Goal: Communication & Community: Answer question/provide support

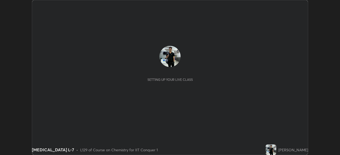
scroll to position [155, 340]
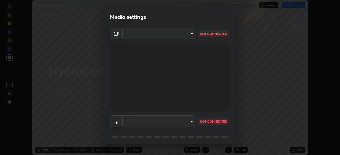
type input "935db625b2c413759d72ee6cdb61a63b637165ed3878f2d0adf10a132220dd0b"
type input "communications"
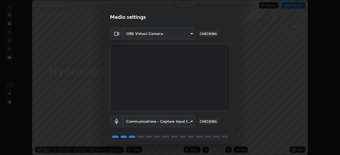
scroll to position [19, 0]
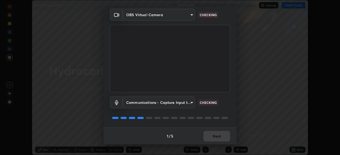
click at [189, 103] on body "Erase all Hydrocarbon L-7 Recording WAS SCHEDULED TO START AT 8:00 AM Settings …" at bounding box center [170, 77] width 340 height 155
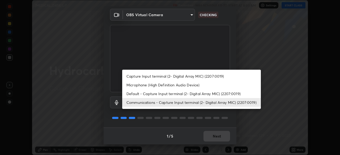
click at [186, 105] on li "Communications - Capture Input terminal (2- Digital Array MIC) (2207:0019)" at bounding box center [191, 102] width 139 height 9
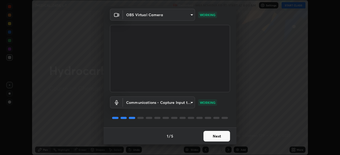
click at [252, 66] on div "Media settings OBS Virtual Camera 935db625b2c413759d72ee6cdb61a63b637165ed3878f…" at bounding box center [170, 77] width 340 height 155
click at [216, 138] on button "Next" at bounding box center [216, 136] width 27 height 11
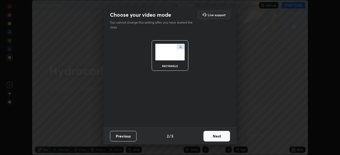
scroll to position [0, 0]
click at [215, 138] on button "Next" at bounding box center [216, 136] width 27 height 11
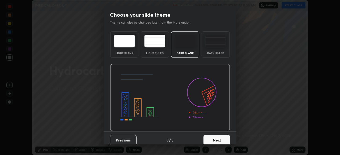
click at [215, 138] on button "Next" at bounding box center [216, 140] width 27 height 11
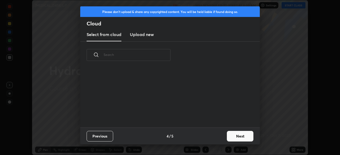
click at [216, 139] on div "Previous 4 / 5 Next" at bounding box center [169, 136] width 179 height 17
click at [235, 134] on button "Next" at bounding box center [240, 136] width 27 height 11
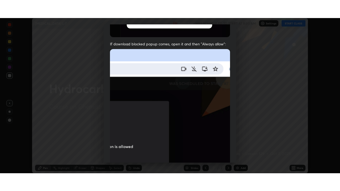
scroll to position [127, 0]
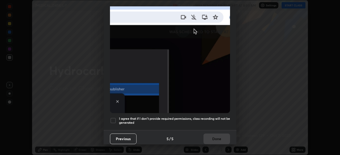
click at [113, 118] on div at bounding box center [113, 121] width 6 height 6
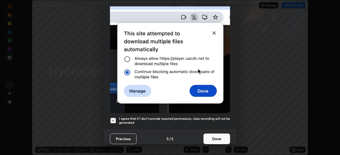
click at [220, 136] on button "Done" at bounding box center [216, 139] width 27 height 11
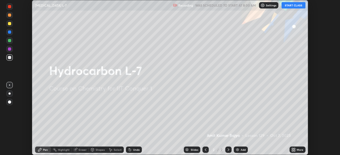
click at [241, 150] on div "Add" at bounding box center [243, 150] width 5 height 3
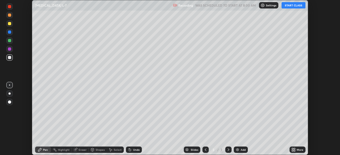
click at [292, 149] on icon at bounding box center [292, 148] width 1 height 1
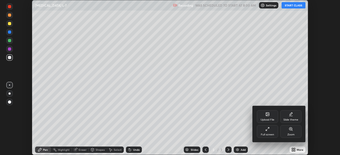
click at [271, 135] on div "Full screen" at bounding box center [267, 135] width 13 height 3
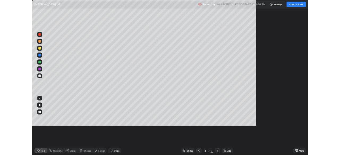
scroll to position [191, 340]
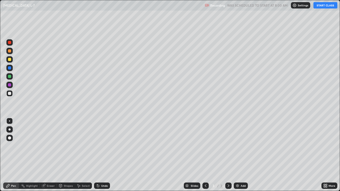
click at [325, 6] on button "START CLASS" at bounding box center [325, 5] width 24 height 6
click at [10, 51] on div at bounding box center [9, 50] width 3 height 3
click at [11, 42] on div at bounding box center [9, 42] width 3 height 3
click at [11, 61] on div at bounding box center [9, 59] width 3 height 3
click at [11, 93] on div at bounding box center [9, 93] width 6 height 6
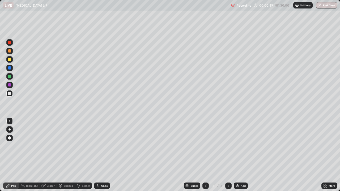
click at [10, 85] on div at bounding box center [9, 84] width 3 height 3
click at [12, 60] on div at bounding box center [9, 59] width 6 height 6
click at [12, 94] on div at bounding box center [9, 93] width 6 height 6
click at [10, 76] on div at bounding box center [9, 76] width 3 height 3
click at [11, 52] on div at bounding box center [9, 50] width 3 height 3
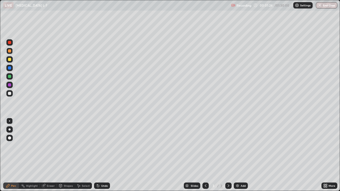
click at [11, 43] on div at bounding box center [9, 42] width 6 height 6
click at [10, 93] on div at bounding box center [9, 93] width 3 height 3
click at [12, 75] on div at bounding box center [9, 76] width 6 height 6
click at [12, 93] on div at bounding box center [9, 93] width 6 height 6
click at [52, 155] on div "Eraser" at bounding box center [51, 185] width 8 height 3
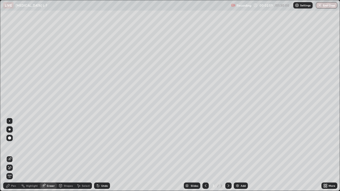
click at [15, 155] on div "Pen" at bounding box center [13, 185] width 5 height 3
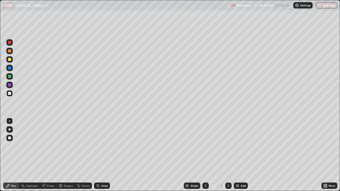
click at [11, 84] on div at bounding box center [9, 85] width 6 height 6
click at [12, 94] on div at bounding box center [9, 93] width 6 height 6
click at [106, 155] on div "Undo" at bounding box center [104, 185] width 7 height 3
click at [12, 59] on div at bounding box center [9, 59] width 6 height 6
click at [104, 155] on div "Undo" at bounding box center [104, 185] width 7 height 3
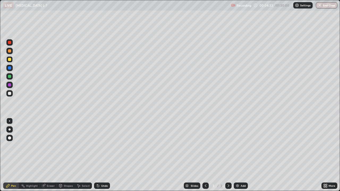
click at [10, 94] on div at bounding box center [9, 93] width 3 height 3
click at [12, 77] on div at bounding box center [9, 76] width 6 height 6
click at [11, 61] on div at bounding box center [9, 59] width 6 height 6
click at [103, 155] on div "Undo" at bounding box center [104, 185] width 7 height 3
click at [101, 155] on div "Undo" at bounding box center [104, 185] width 7 height 3
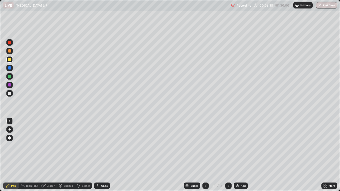
click at [99, 155] on icon at bounding box center [98, 186] width 4 height 4
click at [10, 93] on div at bounding box center [9, 93] width 3 height 3
click at [104, 155] on div "Undo" at bounding box center [102, 186] width 16 height 6
click at [102, 155] on div "Undo" at bounding box center [104, 185] width 7 height 3
click at [11, 85] on div at bounding box center [9, 85] width 6 height 6
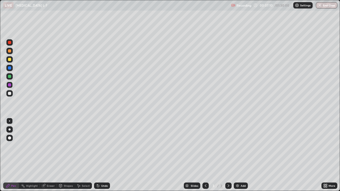
click at [81, 155] on div "Select" at bounding box center [83, 186] width 17 height 6
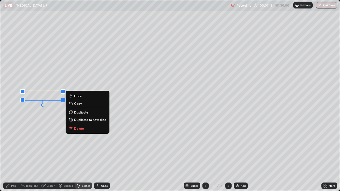
click at [74, 150] on div "0 ° Undo Copy Duplicate Duplicate to new slide Delete" at bounding box center [169, 95] width 339 height 191
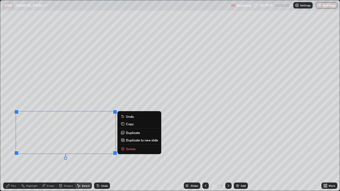
click at [31, 89] on div "0 ° Undo Copy Duplicate Duplicate to new slide Delete" at bounding box center [169, 95] width 339 height 191
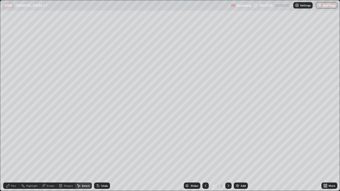
click at [16, 155] on div "Pen" at bounding box center [11, 186] width 16 height 6
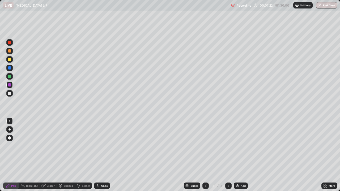
click at [11, 76] on div at bounding box center [9, 76] width 6 height 6
click at [10, 95] on div at bounding box center [9, 93] width 3 height 3
click at [9, 60] on div at bounding box center [9, 59] width 3 height 3
click at [12, 93] on div at bounding box center [9, 93] width 6 height 6
click at [11, 86] on div at bounding box center [9, 85] width 6 height 6
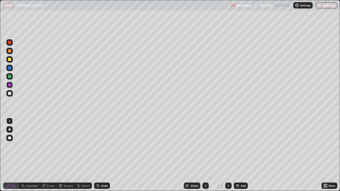
click at [12, 77] on div at bounding box center [9, 76] width 6 height 6
click at [12, 94] on div at bounding box center [9, 93] width 6 height 6
click at [11, 60] on div at bounding box center [9, 59] width 6 height 6
click at [240, 155] on div "Add" at bounding box center [241, 186] width 14 height 6
click at [12, 44] on div at bounding box center [9, 42] width 6 height 6
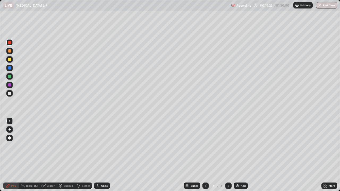
click at [10, 130] on div at bounding box center [9, 129] width 2 height 2
click at [10, 85] on div at bounding box center [9, 84] width 3 height 3
click at [12, 75] on div at bounding box center [9, 76] width 6 height 6
click at [10, 118] on div at bounding box center [9, 121] width 6 height 6
click at [11, 93] on div at bounding box center [9, 93] width 3 height 3
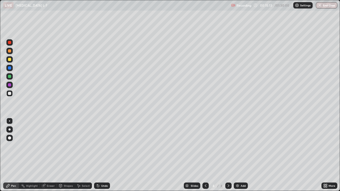
click at [12, 60] on div at bounding box center [9, 59] width 6 height 6
click at [12, 68] on div at bounding box center [9, 68] width 6 height 6
click at [12, 76] on div at bounding box center [9, 76] width 6 height 6
click at [12, 66] on div at bounding box center [9, 68] width 6 height 6
click at [11, 84] on div at bounding box center [9, 84] width 3 height 3
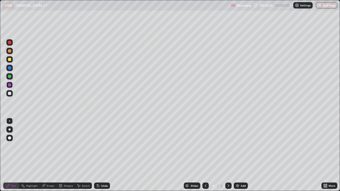
click at [12, 76] on div at bounding box center [9, 76] width 6 height 6
click at [10, 68] on div at bounding box center [9, 67] width 3 height 3
click at [12, 94] on div at bounding box center [9, 93] width 6 height 6
click at [11, 85] on div at bounding box center [9, 84] width 3 height 3
click at [11, 77] on div at bounding box center [9, 76] width 6 height 6
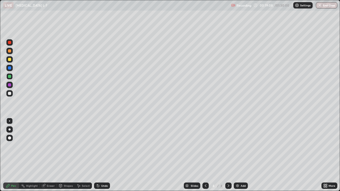
click at [12, 92] on div at bounding box center [9, 93] width 6 height 6
click at [12, 77] on div at bounding box center [9, 76] width 6 height 6
click at [10, 60] on div at bounding box center [9, 59] width 3 height 3
click at [12, 95] on div at bounding box center [9, 93] width 6 height 6
click at [11, 85] on div at bounding box center [9, 84] width 3 height 3
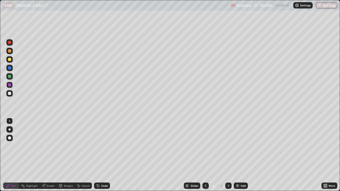
click at [10, 51] on div at bounding box center [9, 50] width 3 height 3
click at [12, 92] on div at bounding box center [9, 93] width 6 height 6
click at [12, 84] on div at bounding box center [9, 85] width 6 height 6
click at [11, 93] on div at bounding box center [9, 93] width 6 height 6
click at [106, 155] on div "Undo" at bounding box center [104, 185] width 7 height 3
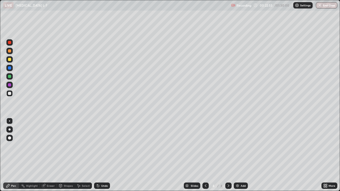
click at [105, 155] on div "Undo" at bounding box center [104, 185] width 7 height 3
click at [12, 77] on div at bounding box center [9, 76] width 6 height 6
click at [10, 43] on div at bounding box center [9, 42] width 3 height 3
click at [10, 94] on div at bounding box center [9, 93] width 3 height 3
click at [12, 69] on div at bounding box center [9, 68] width 6 height 6
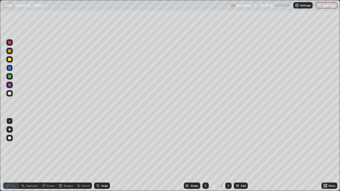
click at [11, 93] on div at bounding box center [9, 93] width 6 height 6
click at [12, 61] on div at bounding box center [9, 59] width 6 height 6
click at [107, 155] on div "Undo" at bounding box center [104, 185] width 7 height 3
click at [106, 155] on div "Undo" at bounding box center [102, 186] width 16 height 6
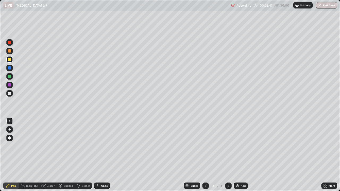
click at [106, 155] on div "Undo" at bounding box center [104, 185] width 7 height 3
click at [11, 92] on div at bounding box center [9, 93] width 3 height 3
click at [10, 76] on div at bounding box center [9, 76] width 3 height 3
click at [11, 85] on div at bounding box center [9, 84] width 3 height 3
click at [245, 155] on div "Add" at bounding box center [243, 185] width 5 height 3
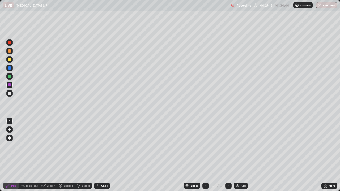
click at [12, 44] on div at bounding box center [9, 42] width 6 height 6
click at [12, 59] on div at bounding box center [9, 59] width 6 height 6
click at [12, 77] on div at bounding box center [9, 76] width 6 height 6
click at [12, 94] on div at bounding box center [9, 93] width 6 height 6
click at [11, 83] on div at bounding box center [9, 85] width 6 height 6
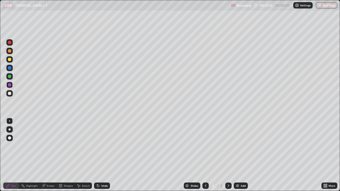
click at [11, 93] on div at bounding box center [9, 93] width 3 height 3
click at [12, 85] on div at bounding box center [9, 85] width 6 height 6
click at [11, 77] on div at bounding box center [9, 76] width 6 height 6
click at [12, 51] on div at bounding box center [9, 51] width 6 height 6
click at [12, 85] on div at bounding box center [9, 85] width 6 height 6
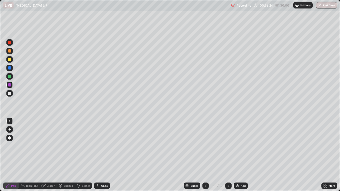
click at [240, 155] on div "Add" at bounding box center [241, 186] width 14 height 6
click at [10, 130] on div at bounding box center [9, 129] width 2 height 2
click at [11, 93] on div at bounding box center [9, 93] width 3 height 3
click at [12, 68] on div at bounding box center [9, 68] width 6 height 6
click at [10, 121] on div at bounding box center [9, 121] width 1 height 1
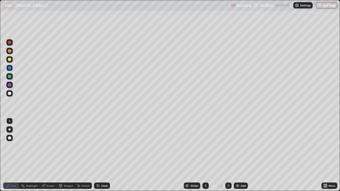
click at [12, 58] on div at bounding box center [9, 59] width 6 height 6
click at [10, 93] on div at bounding box center [9, 93] width 3 height 3
click at [10, 76] on div at bounding box center [9, 76] width 3 height 3
click at [9, 67] on div at bounding box center [9, 67] width 3 height 3
click at [12, 84] on div at bounding box center [9, 85] width 6 height 6
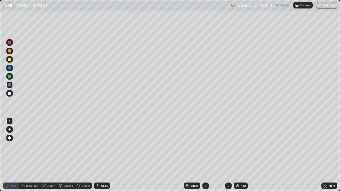
click at [84, 155] on div "Select" at bounding box center [83, 186] width 17 height 6
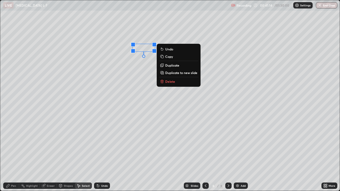
click at [131, 58] on div "0 ° Undo Copy Duplicate Duplicate to new slide Delete" at bounding box center [169, 95] width 339 height 191
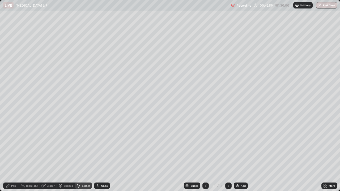
click at [17, 155] on div "Pen" at bounding box center [11, 186] width 16 height 6
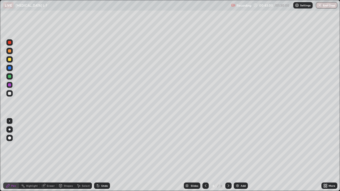
click at [12, 93] on div at bounding box center [9, 93] width 6 height 6
click at [10, 78] on div at bounding box center [9, 76] width 3 height 3
click at [12, 93] on div at bounding box center [9, 93] width 6 height 6
click at [11, 59] on div at bounding box center [9, 59] width 3 height 3
click at [9, 94] on div at bounding box center [9, 93] width 3 height 3
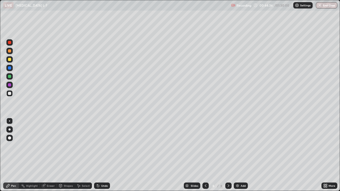
click at [12, 85] on div at bounding box center [9, 85] width 6 height 6
click at [10, 93] on div at bounding box center [9, 93] width 3 height 3
click at [12, 77] on div at bounding box center [9, 76] width 6 height 6
click at [11, 51] on div at bounding box center [9, 50] width 3 height 3
click at [10, 94] on div at bounding box center [9, 93] width 3 height 3
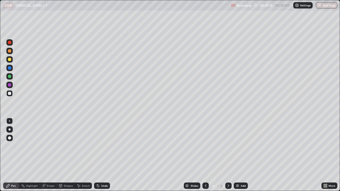
click at [12, 49] on div at bounding box center [9, 51] width 6 height 6
click at [11, 84] on div at bounding box center [9, 85] width 6 height 6
click at [11, 93] on div at bounding box center [9, 93] width 6 height 6
click at [10, 77] on div at bounding box center [9, 76] width 3 height 3
click at [11, 68] on div at bounding box center [9, 67] width 3 height 3
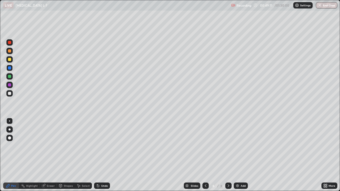
click at [11, 86] on div at bounding box center [9, 84] width 3 height 3
click at [9, 59] on div at bounding box center [9, 59] width 3 height 3
click at [12, 84] on div at bounding box center [9, 85] width 6 height 6
click at [11, 92] on div at bounding box center [9, 93] width 3 height 3
click at [10, 76] on div at bounding box center [9, 76] width 3 height 3
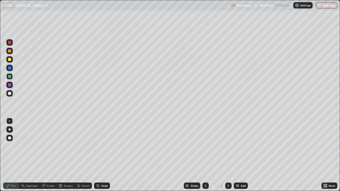
click at [10, 68] on div at bounding box center [9, 67] width 3 height 3
click at [10, 93] on div at bounding box center [9, 93] width 3 height 3
click at [53, 155] on div "Eraser" at bounding box center [51, 185] width 8 height 3
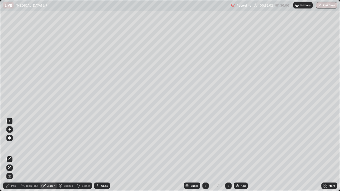
click at [19, 155] on div at bounding box center [19, 186] width 0 height 4
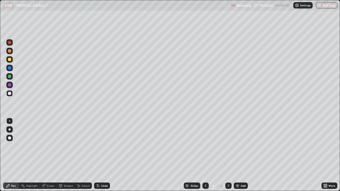
click at [12, 84] on div at bounding box center [9, 85] width 6 height 6
click at [12, 76] on div at bounding box center [9, 76] width 6 height 6
click at [12, 59] on div at bounding box center [9, 59] width 6 height 6
click at [12, 92] on div at bounding box center [9, 93] width 6 height 6
click at [10, 85] on div at bounding box center [9, 84] width 3 height 3
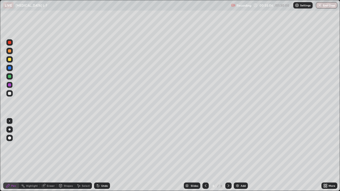
click at [11, 68] on div at bounding box center [9, 67] width 3 height 3
click at [11, 93] on div at bounding box center [9, 93] width 6 height 6
click at [241, 155] on div "Add" at bounding box center [243, 185] width 5 height 3
click at [11, 42] on div at bounding box center [9, 42] width 6 height 6
click at [10, 59] on div at bounding box center [9, 59] width 3 height 3
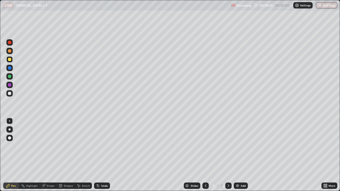
click at [11, 68] on div at bounding box center [9, 68] width 6 height 6
click at [12, 59] on div at bounding box center [9, 59] width 6 height 6
click at [10, 76] on div at bounding box center [9, 76] width 3 height 3
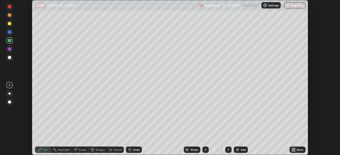
scroll to position [26391, 26206]
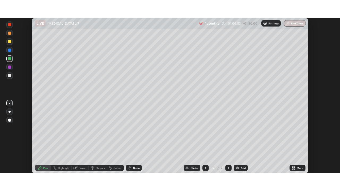
scroll to position [155, 340]
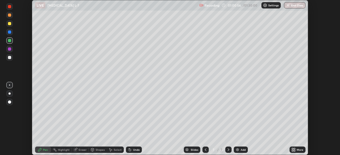
click at [293, 149] on icon at bounding box center [292, 148] width 1 height 1
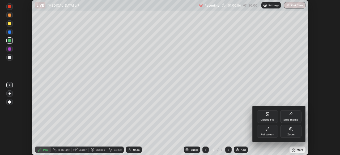
click at [273, 129] on div "Full screen" at bounding box center [267, 131] width 21 height 13
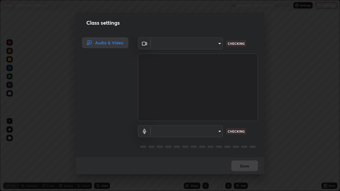
type input "935db625b2c413759d72ee6cdb61a63b637165ed3878f2d0adf10a132220dd0b"
type input "communications"
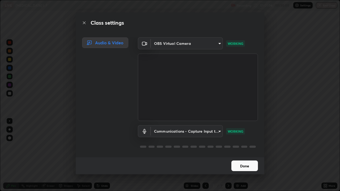
click at [245, 155] on button "Done" at bounding box center [244, 166] width 27 height 11
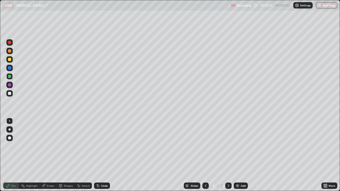
click at [104, 155] on div "Undo" at bounding box center [104, 185] width 7 height 3
click at [10, 86] on div at bounding box center [9, 84] width 3 height 3
click at [11, 59] on div at bounding box center [9, 59] width 3 height 3
click at [10, 85] on div at bounding box center [9, 84] width 3 height 3
click at [10, 92] on div at bounding box center [9, 93] width 3 height 3
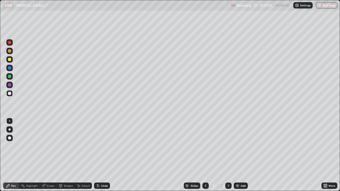
click at [10, 85] on div at bounding box center [9, 84] width 3 height 3
click at [10, 77] on div at bounding box center [9, 76] width 3 height 3
click at [10, 68] on div at bounding box center [9, 67] width 3 height 3
click at [11, 59] on div at bounding box center [9, 59] width 3 height 3
click at [10, 50] on div at bounding box center [9, 50] width 3 height 3
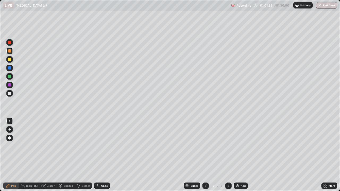
click at [10, 42] on div at bounding box center [9, 42] width 3 height 3
click at [11, 60] on div at bounding box center [9, 59] width 3 height 3
click at [10, 68] on div at bounding box center [9, 67] width 3 height 3
click at [10, 75] on div at bounding box center [9, 76] width 3 height 3
click at [10, 83] on div at bounding box center [9, 84] width 3 height 3
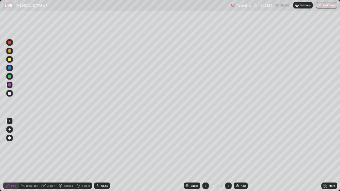
click at [11, 91] on div at bounding box center [9, 93] width 6 height 6
click at [11, 92] on div at bounding box center [9, 93] width 3 height 3
click at [11, 84] on div at bounding box center [9, 84] width 3 height 3
click at [10, 76] on div at bounding box center [9, 76] width 3 height 3
click at [11, 68] on div at bounding box center [9, 67] width 3 height 3
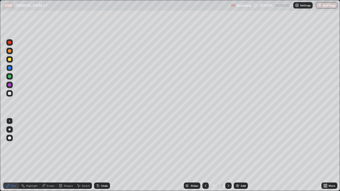
click at [11, 59] on div at bounding box center [9, 59] width 3 height 3
click at [10, 51] on div at bounding box center [9, 50] width 3 height 3
click at [11, 44] on div at bounding box center [9, 42] width 6 height 6
click at [11, 93] on div at bounding box center [9, 93] width 3 height 3
click at [11, 86] on div at bounding box center [9, 84] width 3 height 3
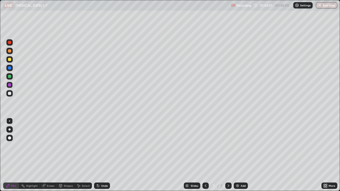
click at [11, 76] on div at bounding box center [9, 76] width 3 height 3
click at [11, 67] on div at bounding box center [9, 67] width 3 height 3
click at [11, 60] on div at bounding box center [9, 59] width 3 height 3
click at [10, 51] on div at bounding box center [9, 50] width 3 height 3
click at [11, 44] on div at bounding box center [9, 42] width 3 height 3
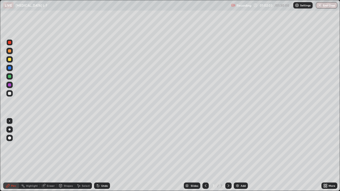
click at [9, 51] on div at bounding box center [9, 50] width 3 height 3
click at [9, 61] on div at bounding box center [9, 59] width 3 height 3
click at [10, 67] on div at bounding box center [9, 67] width 3 height 3
click at [10, 74] on div at bounding box center [9, 76] width 6 height 6
click at [11, 68] on div at bounding box center [9, 67] width 3 height 3
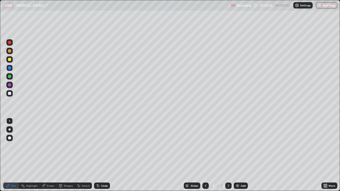
click at [12, 51] on div at bounding box center [9, 51] width 6 height 6
click at [11, 85] on div at bounding box center [9, 84] width 3 height 3
click at [102, 155] on div "Undo" at bounding box center [104, 185] width 7 height 3
click at [103, 155] on div "Undo" at bounding box center [104, 185] width 7 height 3
click at [106, 155] on div "Undo" at bounding box center [104, 185] width 7 height 3
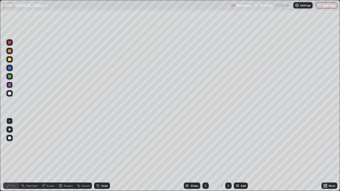
click at [106, 155] on div "Undo" at bounding box center [104, 185] width 7 height 3
click at [101, 155] on div "Undo" at bounding box center [104, 185] width 7 height 3
click at [10, 76] on div at bounding box center [9, 76] width 3 height 3
click at [12, 96] on div at bounding box center [9, 93] width 6 height 8
click at [12, 85] on div at bounding box center [9, 85] width 6 height 6
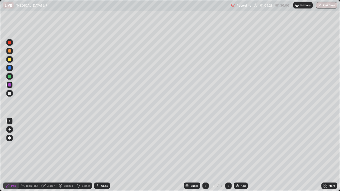
click at [12, 91] on div at bounding box center [9, 93] width 6 height 6
click at [11, 77] on div at bounding box center [9, 76] width 3 height 3
click at [12, 60] on div at bounding box center [9, 59] width 6 height 6
click at [11, 50] on div at bounding box center [9, 50] width 3 height 3
click at [10, 59] on div at bounding box center [9, 59] width 3 height 3
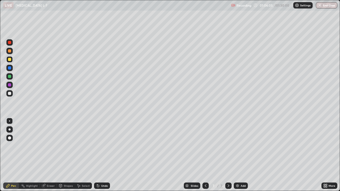
click at [12, 85] on div at bounding box center [9, 85] width 6 height 6
click at [106, 155] on div "Undo" at bounding box center [104, 185] width 7 height 3
click at [105, 155] on div "Undo" at bounding box center [104, 185] width 7 height 3
click at [10, 93] on div at bounding box center [9, 93] width 3 height 3
click at [12, 77] on div at bounding box center [9, 76] width 6 height 6
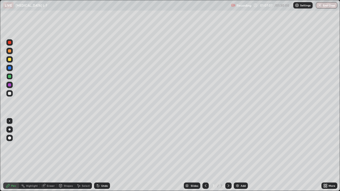
click at [12, 59] on div at bounding box center [9, 59] width 6 height 6
click at [12, 51] on div at bounding box center [9, 51] width 6 height 6
click at [12, 92] on div at bounding box center [9, 93] width 6 height 6
click at [107, 155] on div "Undo" at bounding box center [102, 186] width 16 height 6
click at [12, 58] on div at bounding box center [9, 59] width 6 height 6
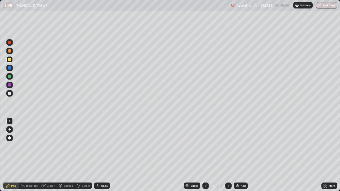
click at [241, 155] on div "Add" at bounding box center [243, 185] width 5 height 3
click at [12, 86] on div at bounding box center [9, 85] width 6 height 6
click at [12, 60] on div at bounding box center [9, 59] width 6 height 6
click at [12, 86] on div at bounding box center [9, 85] width 6 height 6
click at [10, 94] on div at bounding box center [9, 93] width 3 height 3
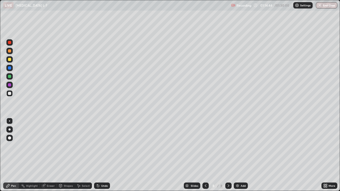
click at [11, 76] on div at bounding box center [9, 76] width 6 height 6
click at [105, 155] on div "Undo" at bounding box center [102, 186] width 16 height 6
click at [12, 93] on div at bounding box center [9, 93] width 6 height 6
click at [12, 84] on div at bounding box center [9, 85] width 6 height 6
click at [12, 77] on div at bounding box center [9, 76] width 6 height 6
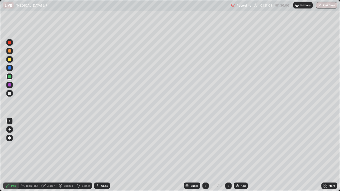
click at [10, 93] on div at bounding box center [9, 93] width 3 height 3
click at [11, 85] on div at bounding box center [9, 84] width 3 height 3
click at [10, 76] on div at bounding box center [9, 76] width 3 height 3
click at [10, 69] on div at bounding box center [9, 67] width 3 height 3
click at [10, 76] on div at bounding box center [9, 76] width 3 height 3
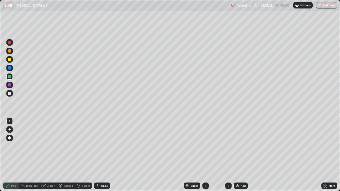
click at [12, 68] on div at bounding box center [9, 68] width 6 height 6
click at [10, 85] on div at bounding box center [9, 84] width 3 height 3
click at [10, 76] on div at bounding box center [9, 76] width 3 height 3
click at [241, 155] on div "Add" at bounding box center [243, 185] width 5 height 3
click at [9, 51] on div at bounding box center [9, 50] width 3 height 3
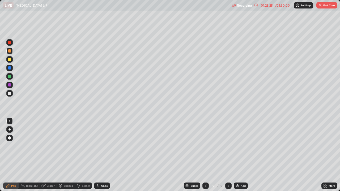
click at [10, 60] on div at bounding box center [9, 59] width 3 height 3
click at [10, 42] on div at bounding box center [9, 42] width 3 height 3
click at [11, 60] on div at bounding box center [9, 59] width 6 height 6
click at [10, 93] on div at bounding box center [9, 93] width 3 height 3
click at [12, 76] on div at bounding box center [9, 76] width 6 height 6
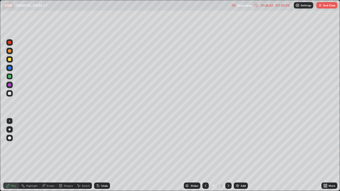
click at [11, 85] on div at bounding box center [9, 85] width 6 height 6
click at [11, 93] on div at bounding box center [9, 93] width 6 height 6
click at [10, 68] on div at bounding box center [9, 67] width 3 height 3
click at [12, 93] on div at bounding box center [9, 93] width 6 height 6
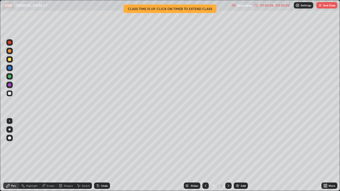
click at [12, 60] on div at bounding box center [9, 59] width 6 height 6
click at [11, 77] on div at bounding box center [9, 76] width 3 height 3
click at [11, 83] on div at bounding box center [9, 85] width 6 height 6
click at [10, 76] on div at bounding box center [9, 76] width 3 height 3
click at [12, 84] on div at bounding box center [9, 85] width 6 height 6
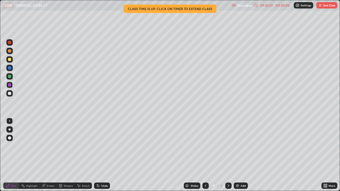
click at [52, 155] on div "Eraser" at bounding box center [51, 185] width 8 height 3
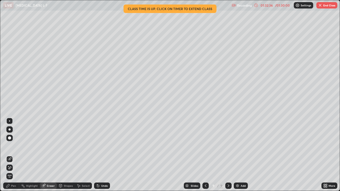
click at [19, 155] on div at bounding box center [19, 186] width 0 height 4
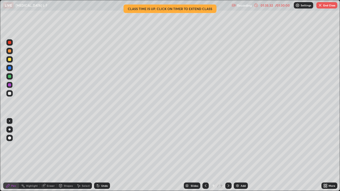
click at [302, 4] on p "Settings" at bounding box center [306, 5] width 10 height 3
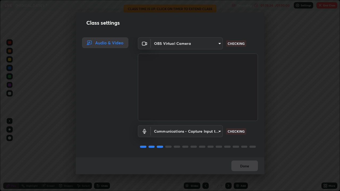
click at [282, 66] on div "Class settings Audio & Video OBS Virtual Camera 935db625b2c413759d72ee6cdb61a63…" at bounding box center [170, 95] width 340 height 191
click at [278, 29] on div "Class settings Audio & Video OBS Virtual Camera 935db625b2c413759d72ee6cdb61a63…" at bounding box center [170, 95] width 340 height 191
click at [280, 128] on div "Class settings Audio & Video OBS Virtual Camera 935db625b2c413759d72ee6cdb61a63…" at bounding box center [170, 95] width 340 height 191
click at [283, 131] on div "Class settings Audio & Video OBS Virtual Camera 935db625b2c413759d72ee6cdb61a63…" at bounding box center [170, 95] width 340 height 191
click at [284, 131] on div "Class settings Audio & Video OBS Virtual Camera 935db625b2c413759d72ee6cdb61a63…" at bounding box center [170, 95] width 340 height 191
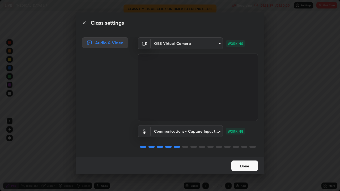
click at [84, 23] on icon at bounding box center [84, 23] width 3 height 3
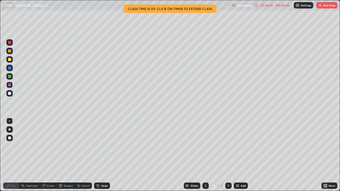
click at [244, 4] on p "Recording" at bounding box center [244, 5] width 15 height 4
click at [268, 5] on div "01:35:43" at bounding box center [266, 5] width 15 height 3
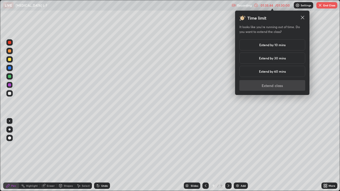
click at [278, 45] on h5 "Extend by 10 mins" at bounding box center [272, 44] width 26 height 5
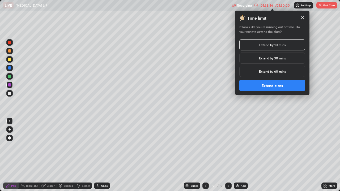
click at [284, 89] on button "Extend class" at bounding box center [272, 85] width 66 height 11
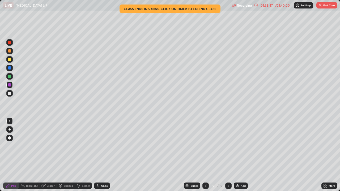
click at [325, 6] on button "End Class" at bounding box center [326, 5] width 21 height 6
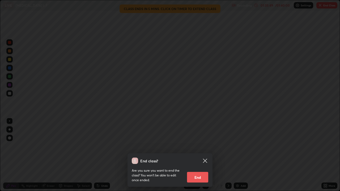
click at [191, 155] on button "End" at bounding box center [197, 177] width 21 height 11
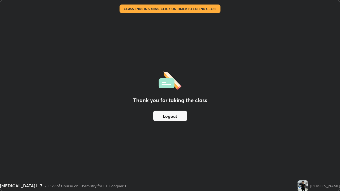
click at [156, 120] on button "Logout" at bounding box center [170, 116] width 34 height 11
